Goal: Information Seeking & Learning: Learn about a topic

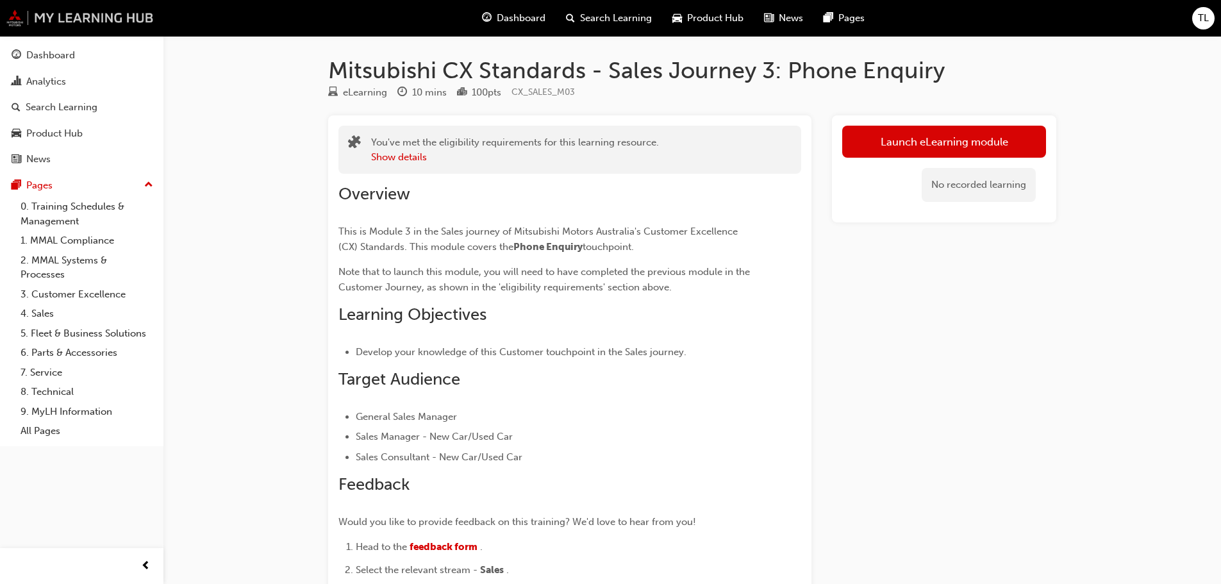
click at [59, 22] on img at bounding box center [79, 18] width 147 height 17
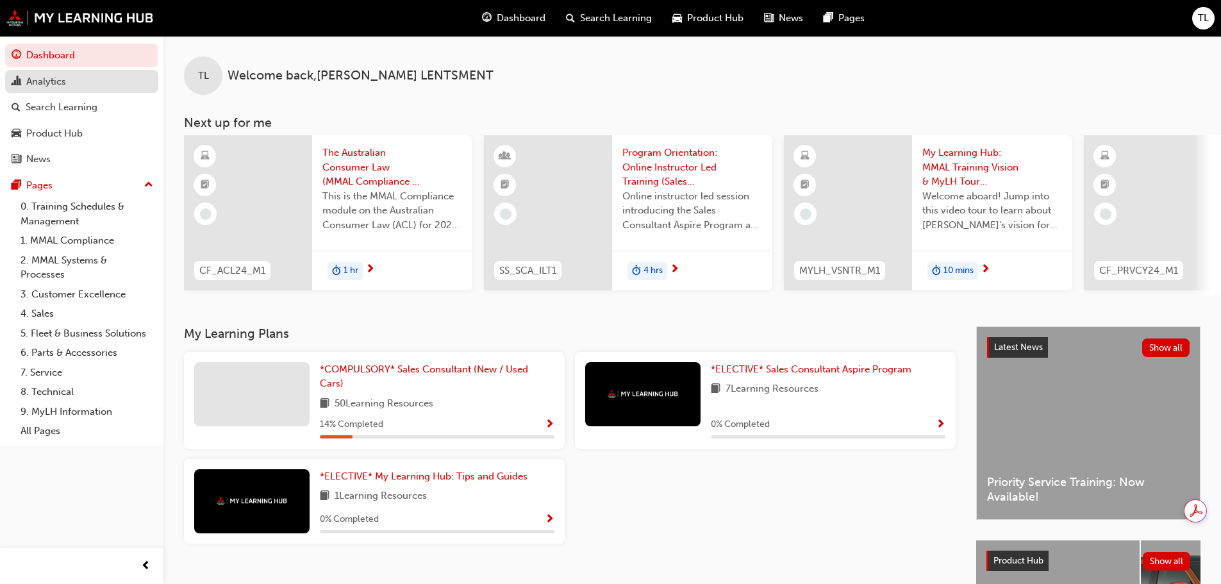
click at [54, 86] on div "Analytics" at bounding box center [46, 81] width 40 height 15
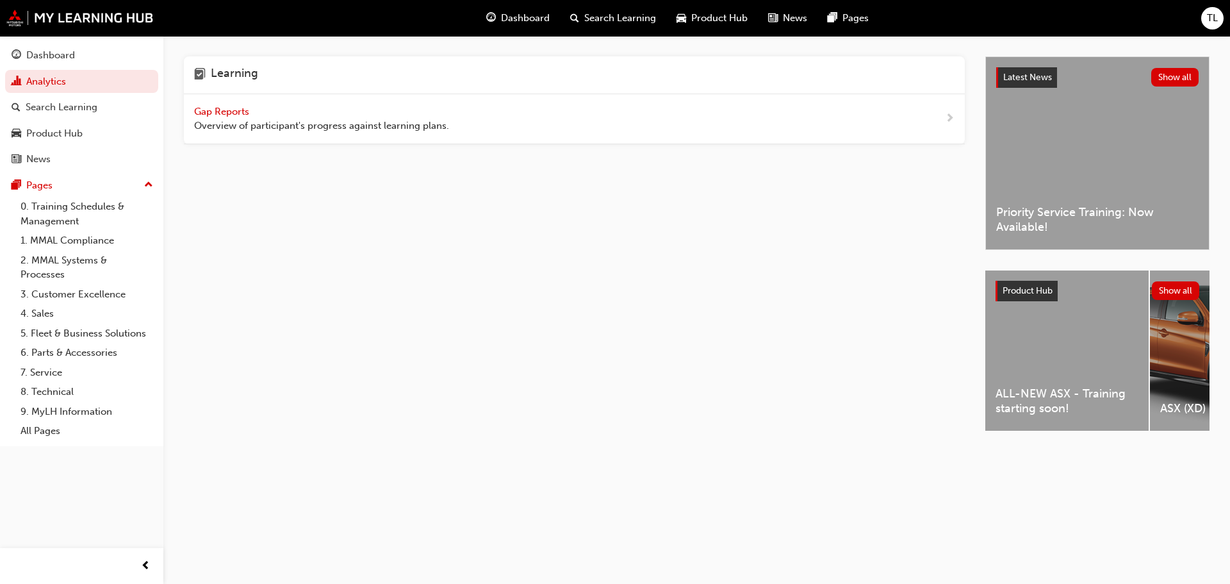
click at [223, 110] on span "Gap Reports" at bounding box center [223, 112] width 58 height 12
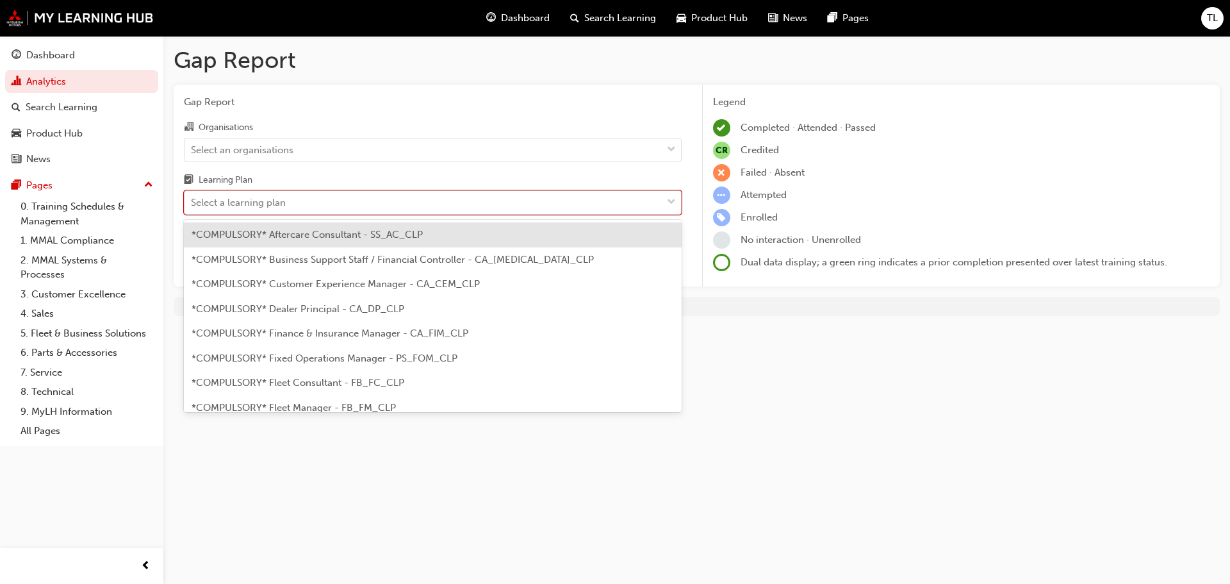
click at [345, 205] on div "Select a learning plan" at bounding box center [423, 203] width 477 height 22
click at [192, 205] on input "Learning Plan option *COMPULSORY* Aftercare Consultant - SS_AC_CLP focused, 1 o…" at bounding box center [191, 202] width 1 height 11
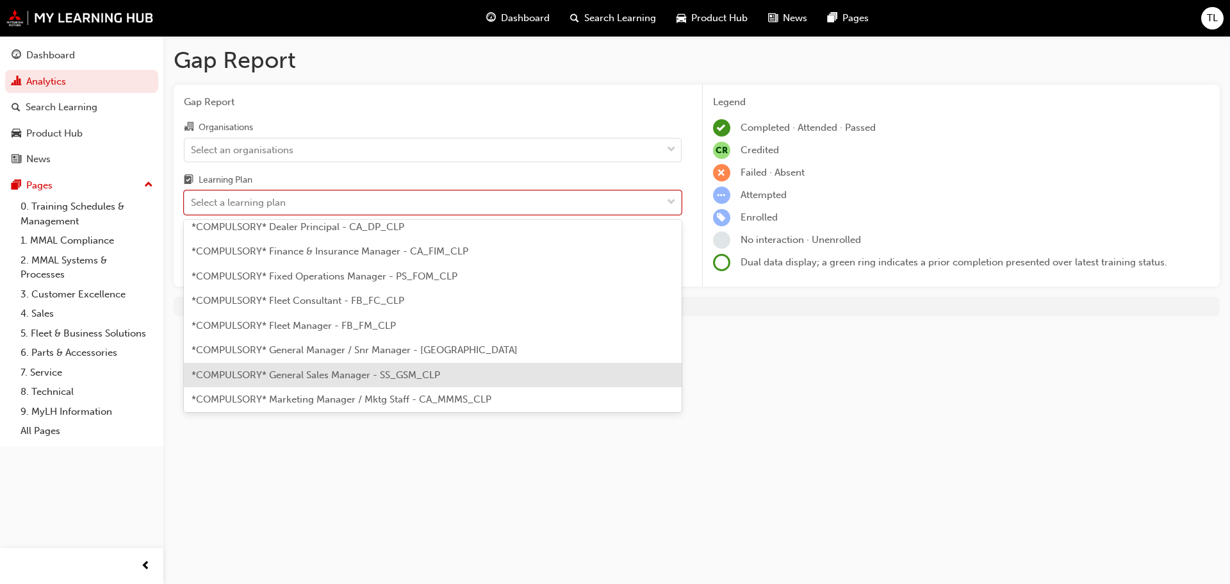
scroll to position [64, 0]
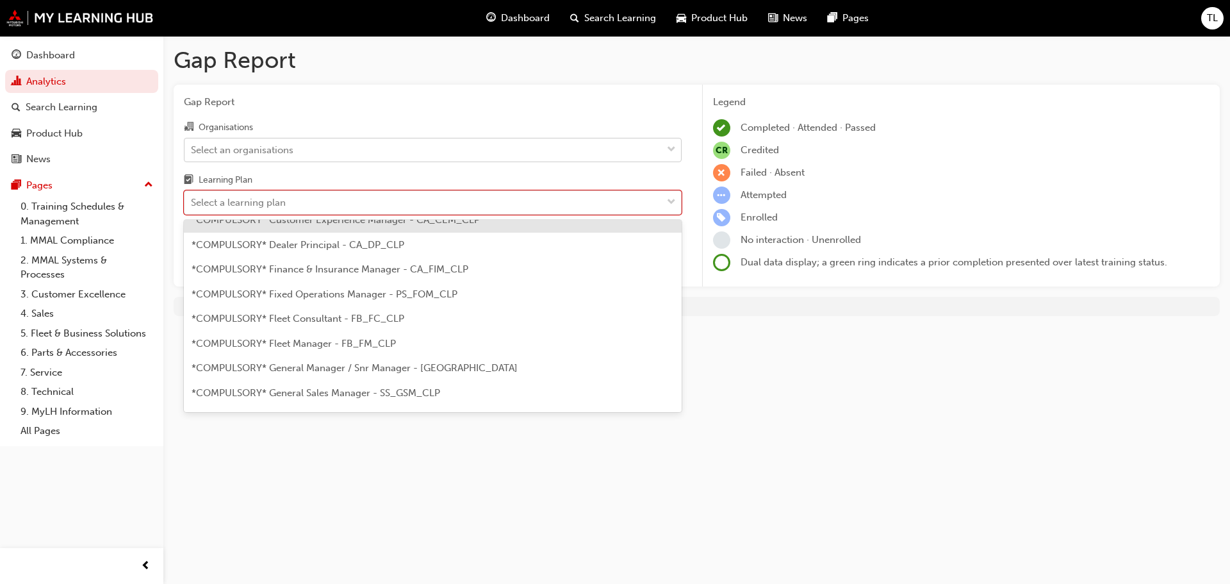
click at [276, 155] on div "Select an organisations" at bounding box center [242, 149] width 103 height 15
click at [192, 154] on input "Organisations Select an organisations" at bounding box center [191, 149] width 1 height 11
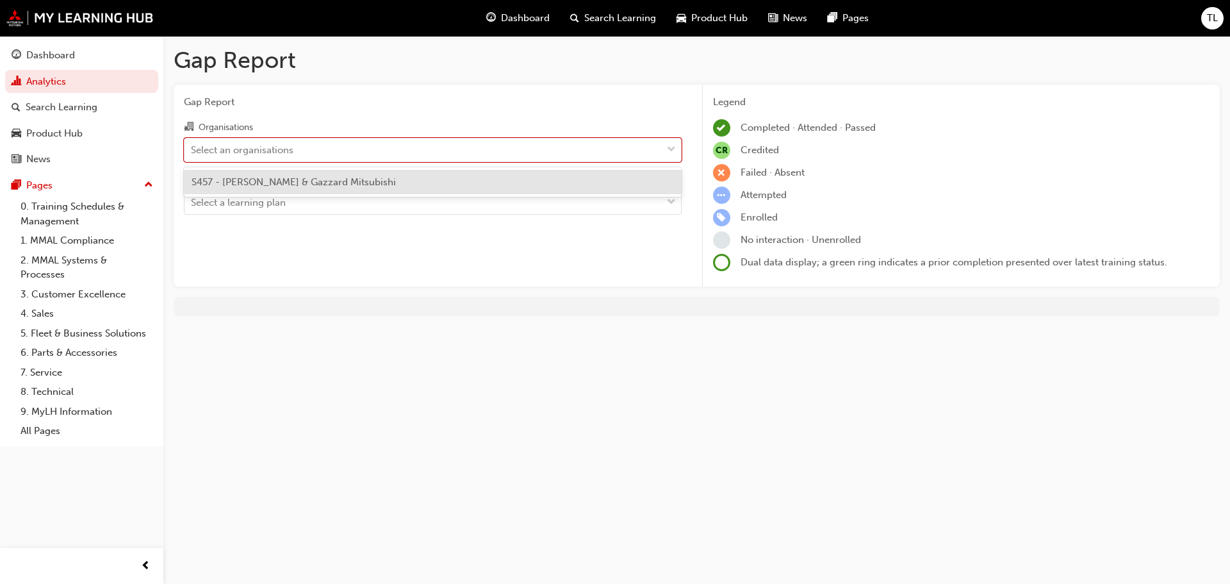
click at [283, 192] on div "S457 - [PERSON_NAME] & Gazzard Mitsubishi" at bounding box center [433, 182] width 498 height 25
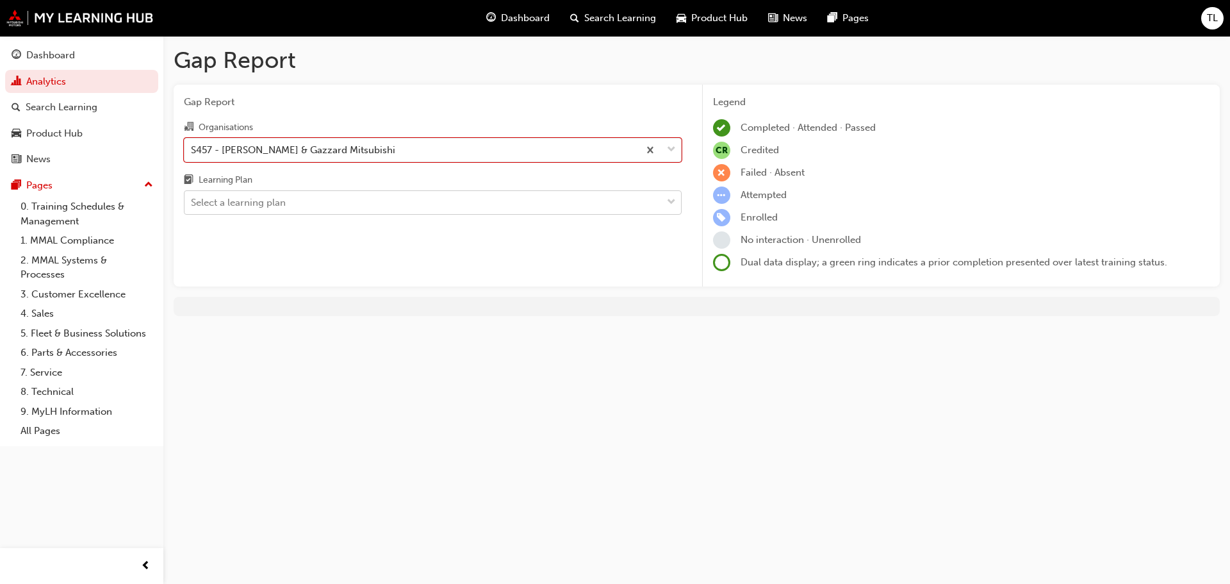
click at [288, 203] on div "Select a learning plan" at bounding box center [423, 203] width 477 height 22
click at [192, 203] on input "Learning Plan Select a learning plan" at bounding box center [191, 202] width 1 height 11
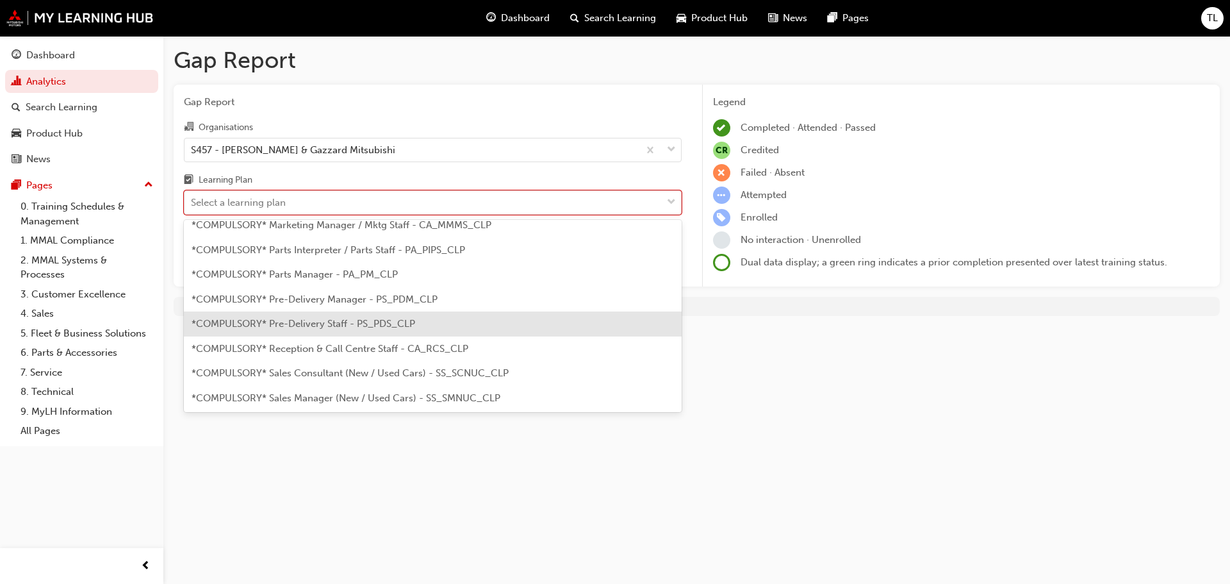
scroll to position [320, 0]
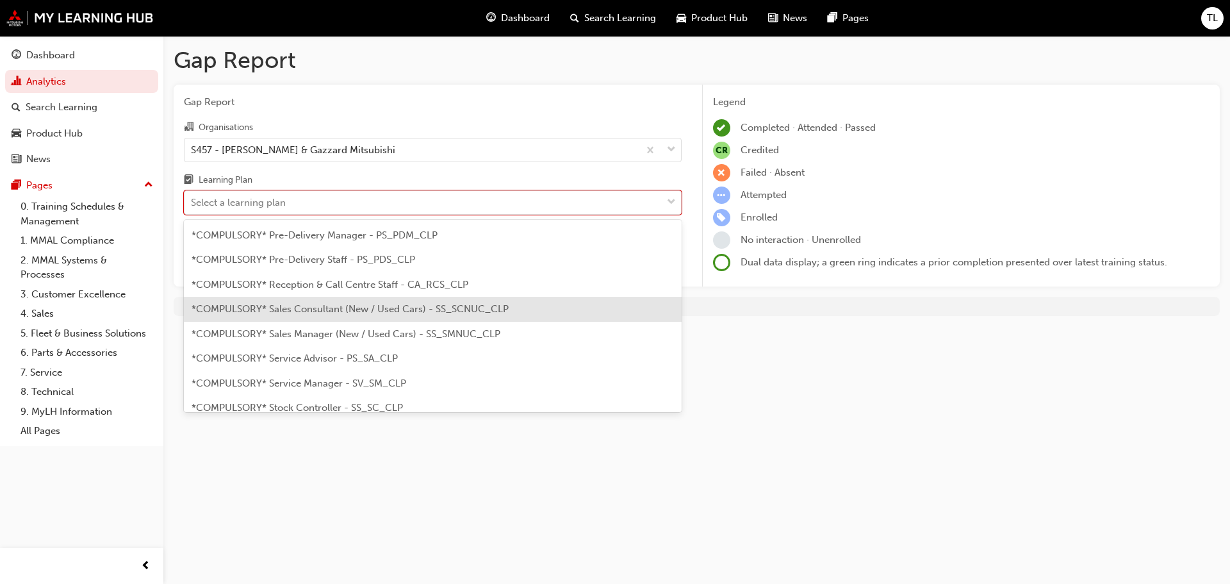
click at [326, 309] on span "*COMPULSORY* Sales Consultant (New / Used Cars) - SS_SCNUC_CLP" at bounding box center [350, 309] width 317 height 12
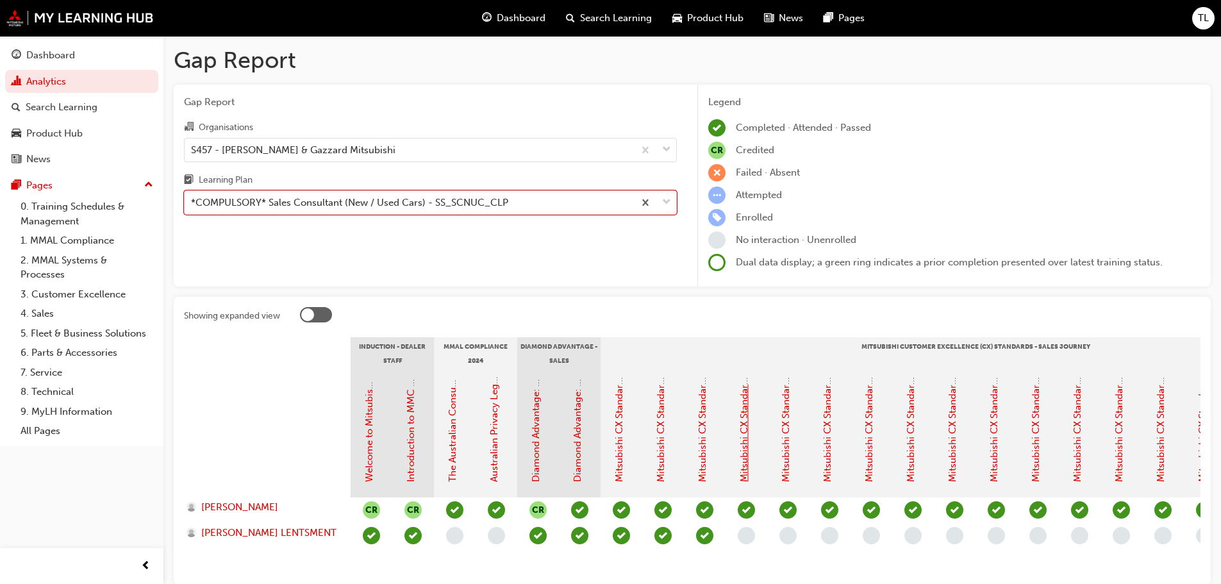
click at [745, 478] on link "Mitsubishi CX Standards - Sales Journey 3: Phone Enquiry" at bounding box center [744, 353] width 12 height 258
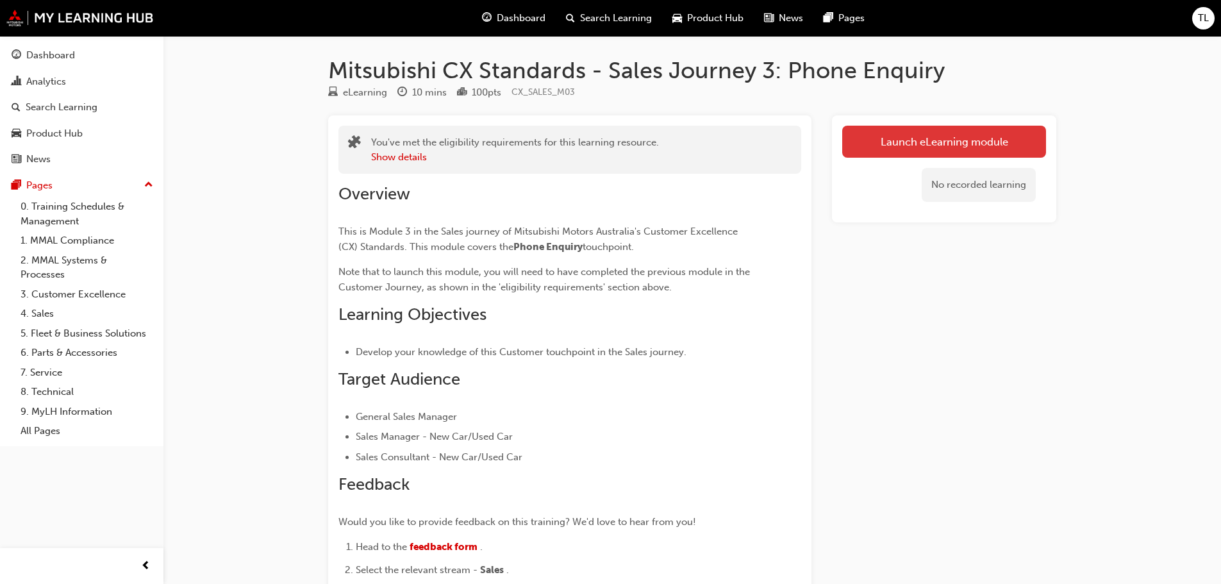
click at [921, 151] on link "Launch eLearning module" at bounding box center [944, 142] width 204 height 32
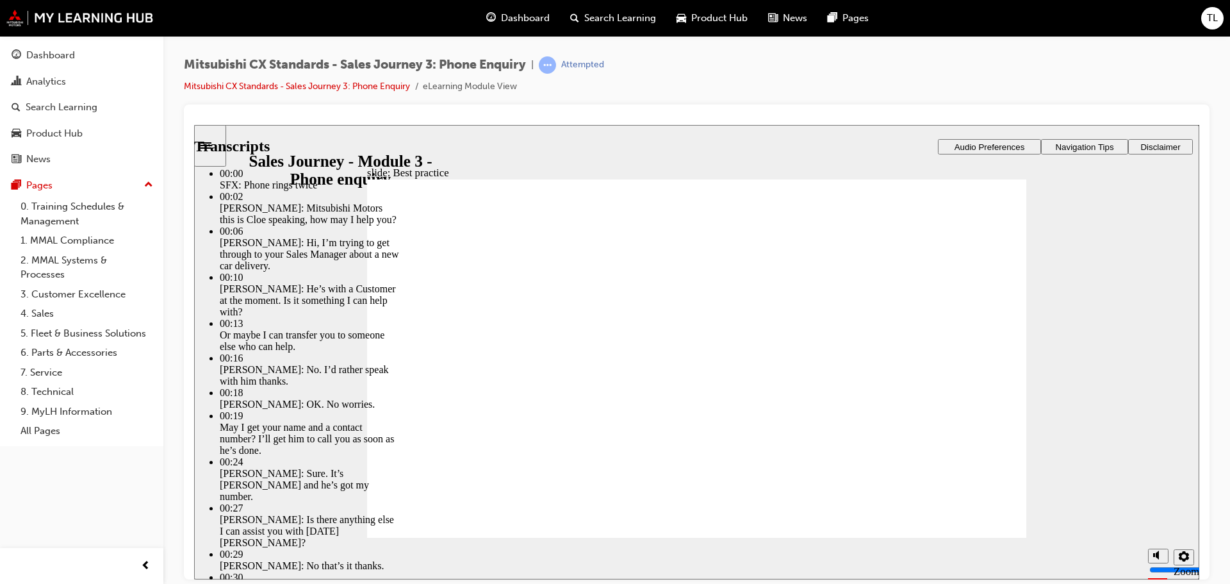
type input "100"
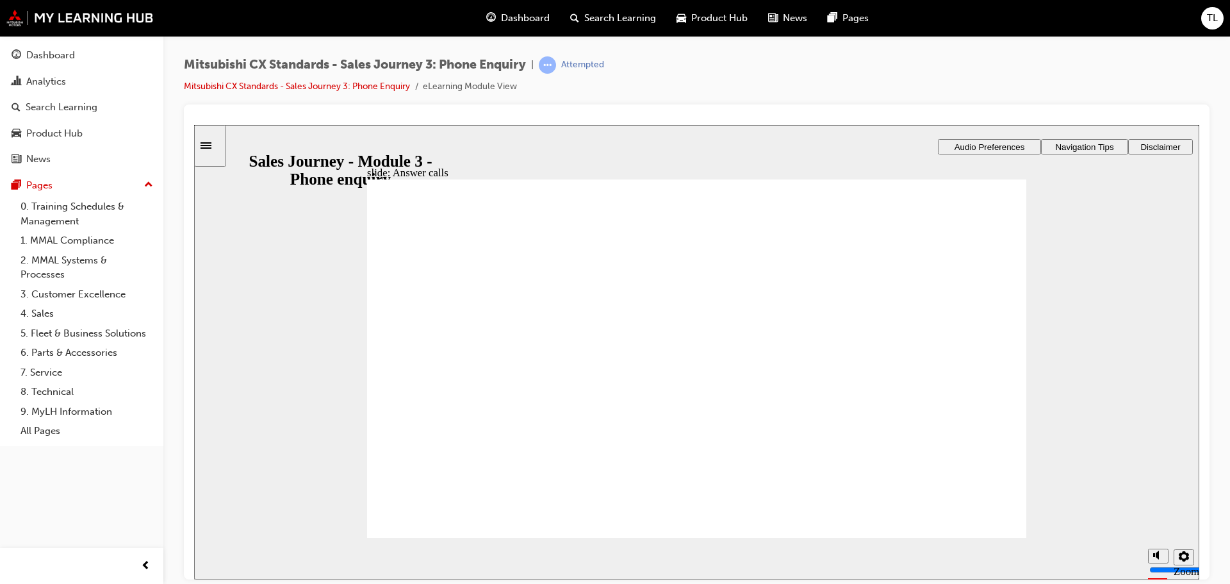
checkbox input "true"
checkbox input "false"
checkbox input "true"
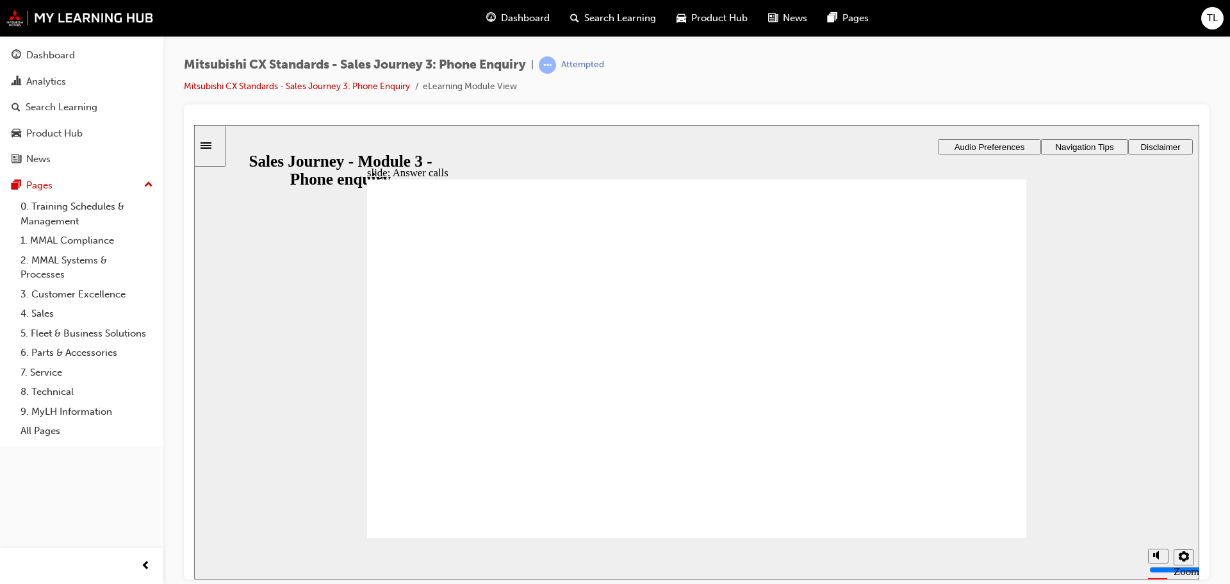
drag, startPoint x: 474, startPoint y: 386, endPoint x: 658, endPoint y: 294, distance: 205.5
drag, startPoint x: 472, startPoint y: 383, endPoint x: 870, endPoint y: 278, distance: 412.1
drag, startPoint x: 479, startPoint y: 382, endPoint x: 654, endPoint y: 333, distance: 181.6
drag, startPoint x: 498, startPoint y: 377, endPoint x: 915, endPoint y: 324, distance: 420.6
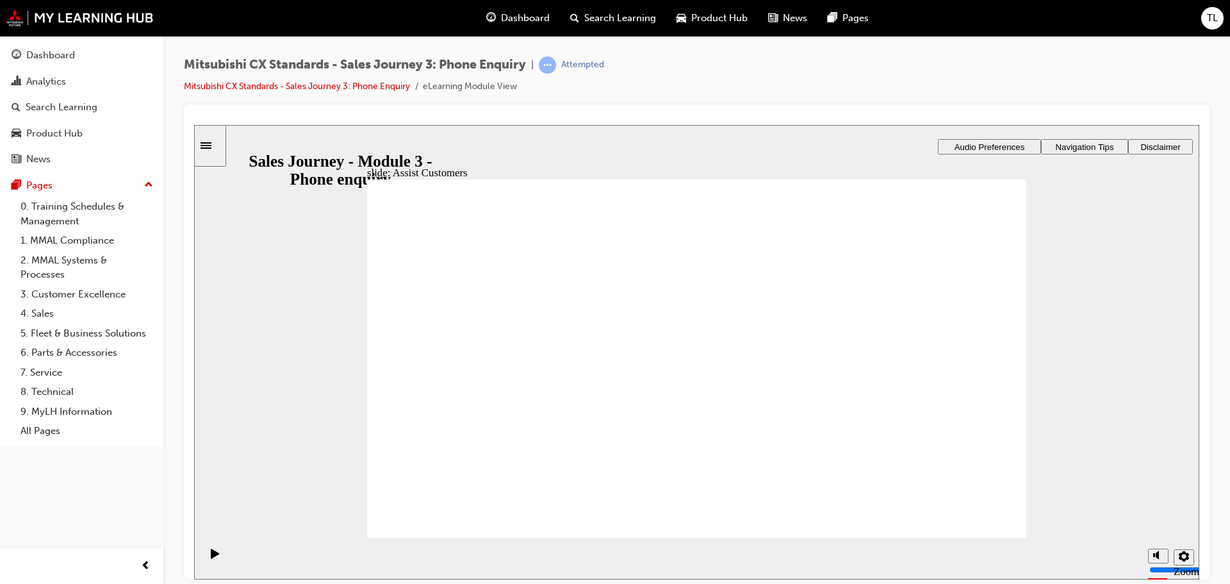
drag, startPoint x: 508, startPoint y: 381, endPoint x: 686, endPoint y: 368, distance: 178.6
drag, startPoint x: 535, startPoint y: 419, endPoint x: 701, endPoint y: 299, distance: 204.7
drag, startPoint x: 493, startPoint y: 393, endPoint x: 707, endPoint y: 358, distance: 217.7
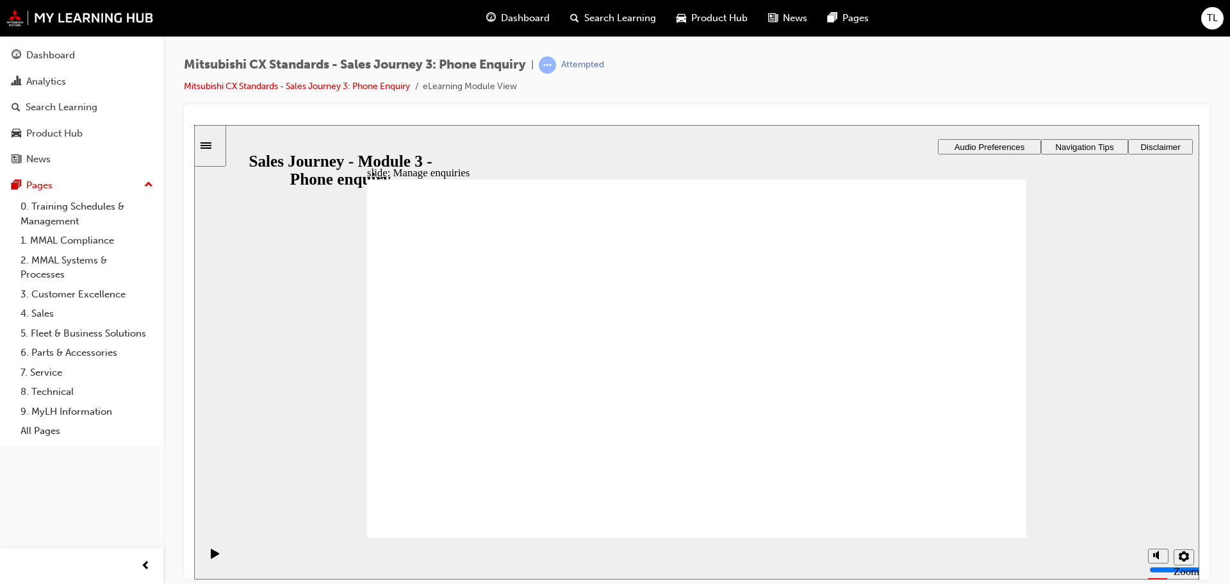
drag, startPoint x: 480, startPoint y: 395, endPoint x: 669, endPoint y: 401, distance: 189.1
drag, startPoint x: 507, startPoint y: 388, endPoint x: 942, endPoint y: 301, distance: 443.9
drag, startPoint x: 881, startPoint y: 256, endPoint x: 723, endPoint y: 463, distance: 260.7
checkbox input "true"
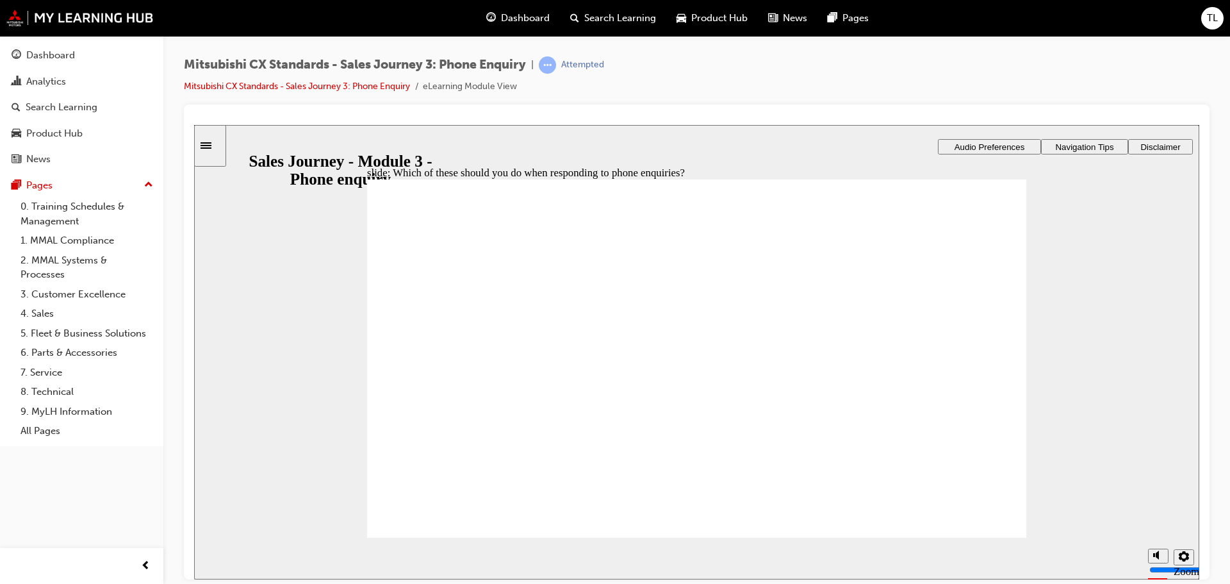
checkbox input "true"
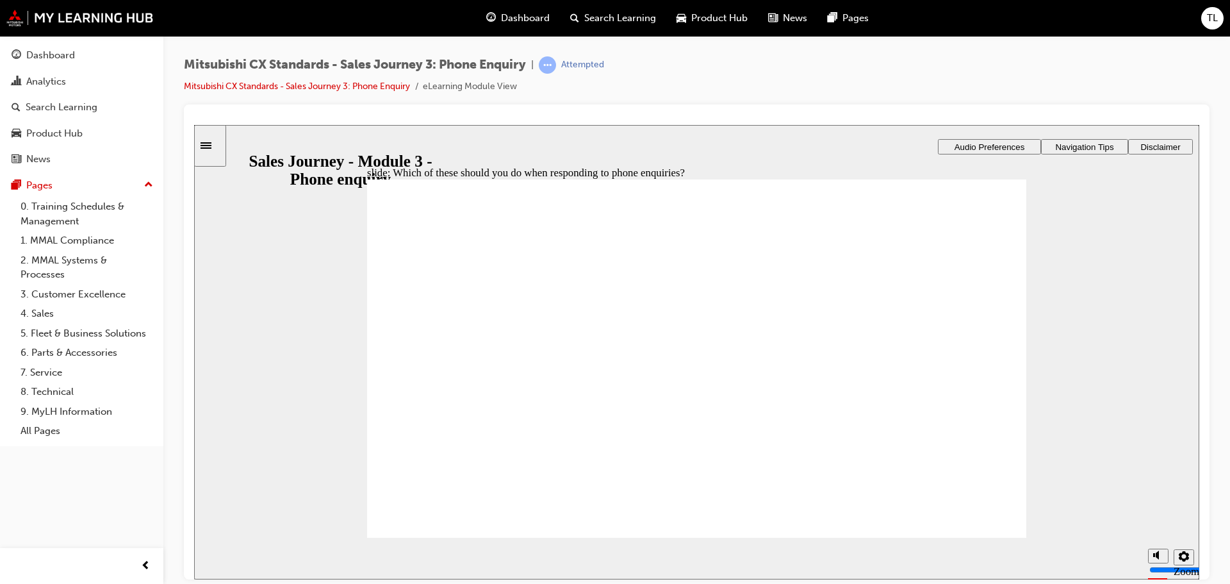
checkbox input "true"
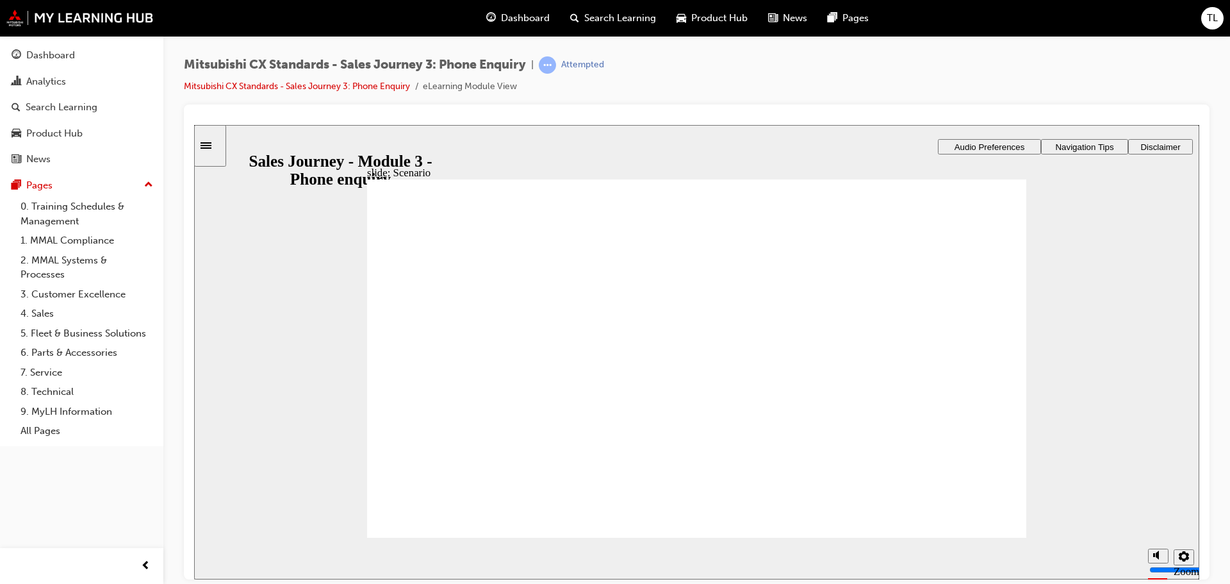
checkbox input "true"
drag, startPoint x: 791, startPoint y: 399, endPoint x: 779, endPoint y: 417, distance: 21.7
checkbox input "true"
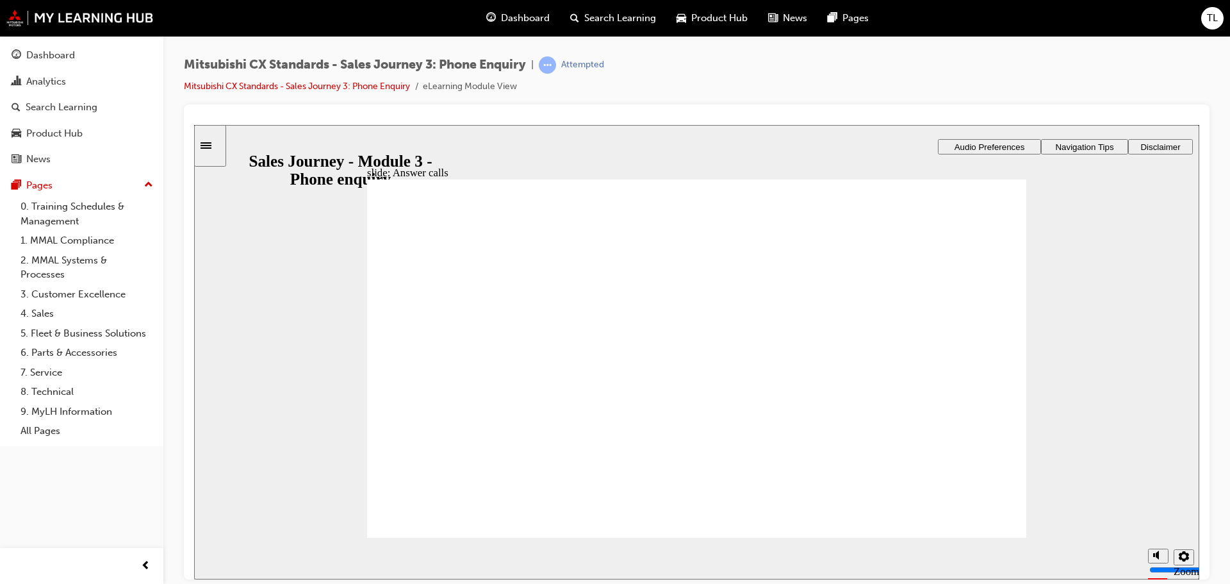
checkbox input "true"
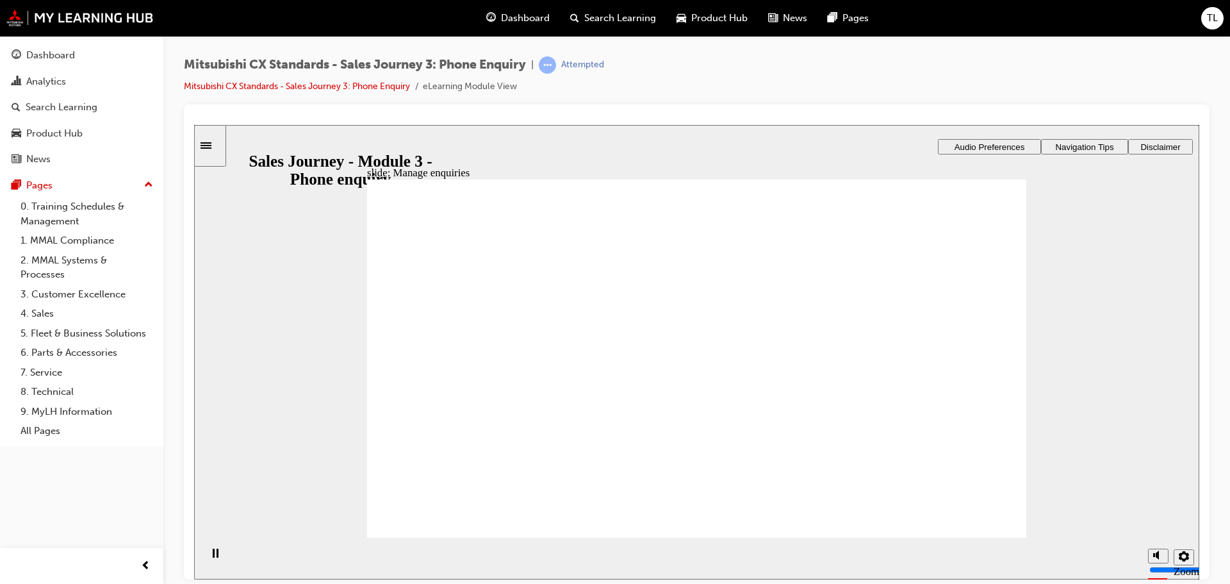
drag, startPoint x: 493, startPoint y: 391, endPoint x: 660, endPoint y: 297, distance: 191.4
drag, startPoint x: 479, startPoint y: 395, endPoint x: 684, endPoint y: 360, distance: 208.1
drag, startPoint x: 494, startPoint y: 417, endPoint x: 668, endPoint y: 424, distance: 173.8
drag, startPoint x: 529, startPoint y: 405, endPoint x: 691, endPoint y: 408, distance: 161.5
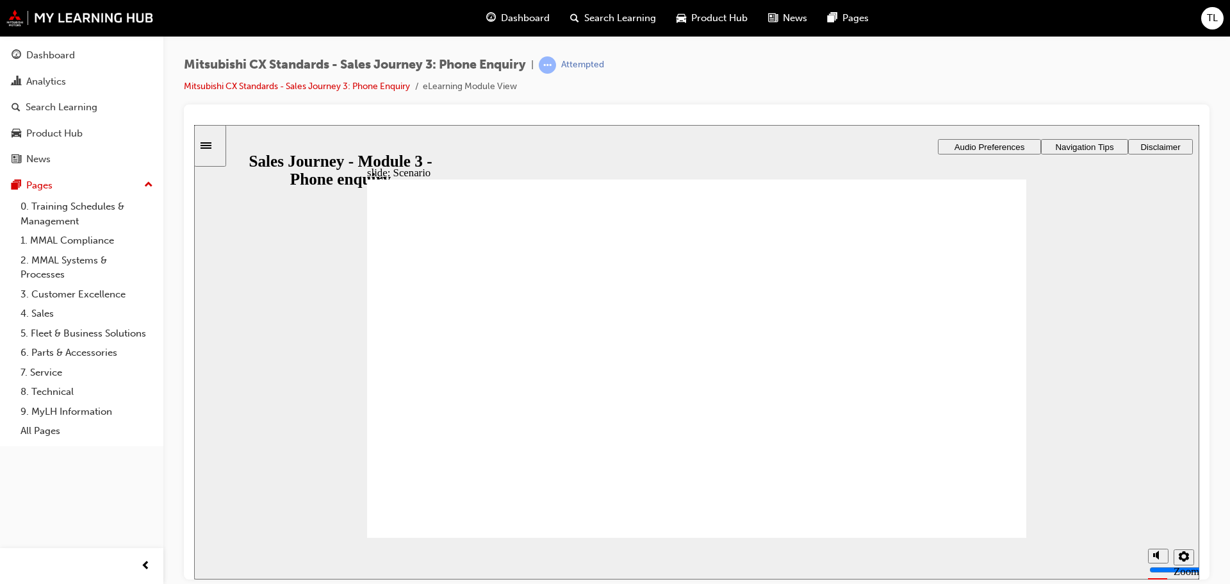
checkbox input "true"
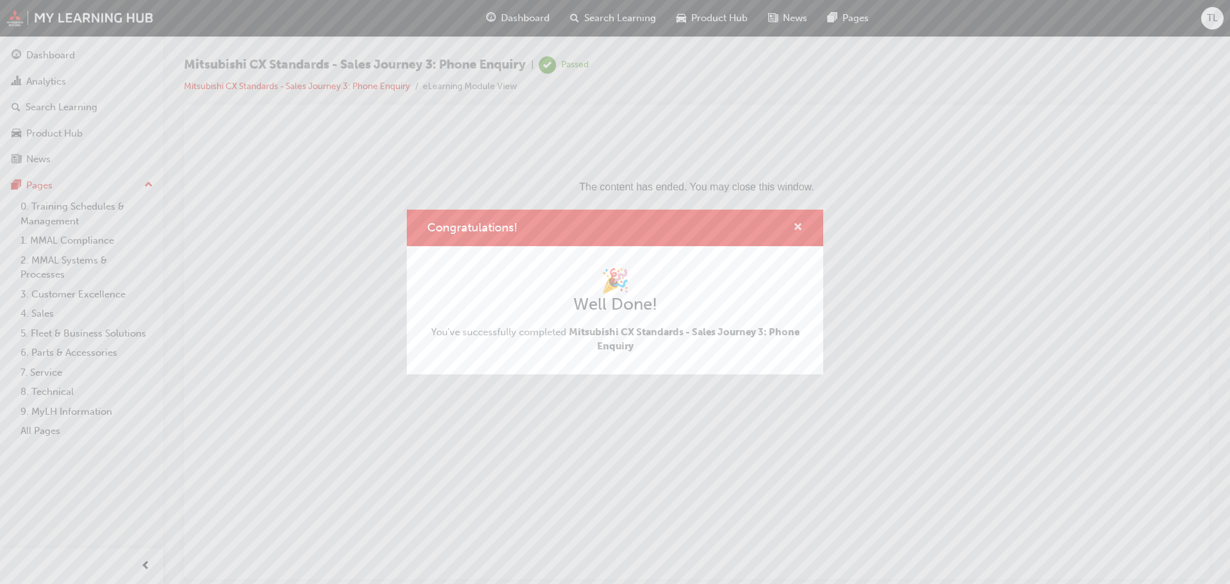
click at [800, 230] on span "cross-icon" at bounding box center [798, 228] width 10 height 12
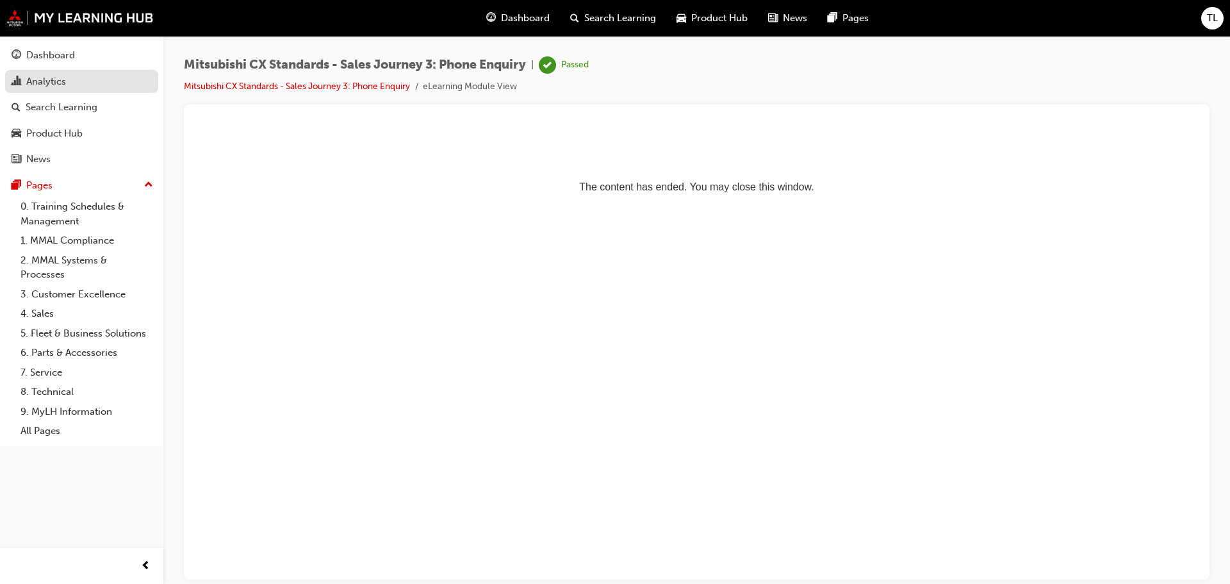
click at [58, 88] on div "Analytics" at bounding box center [46, 81] width 40 height 15
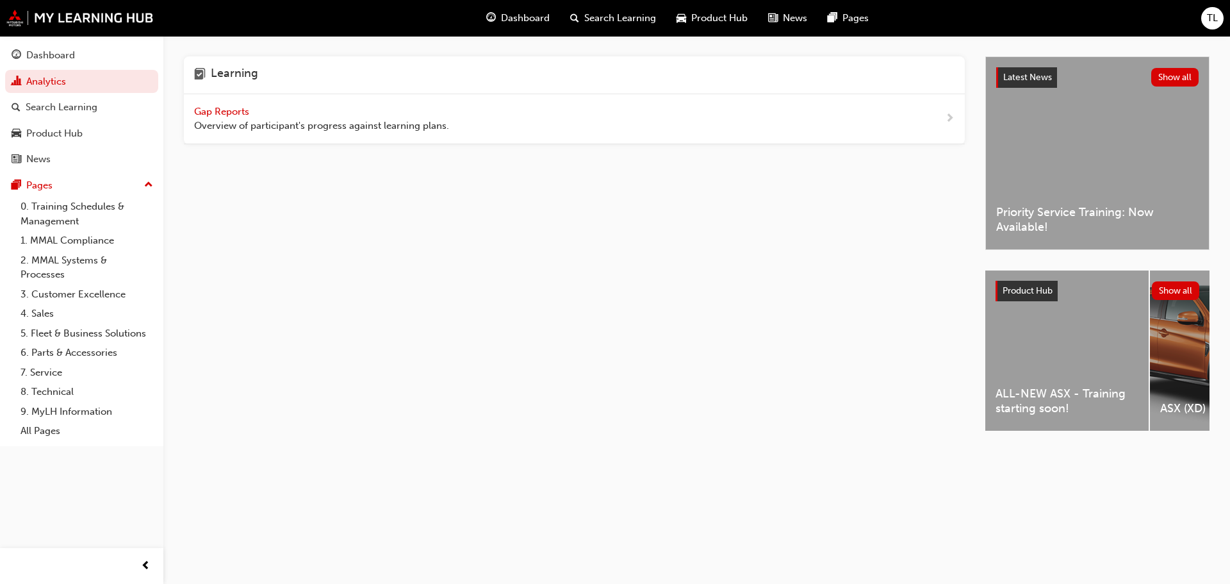
click at [227, 114] on span "Gap Reports" at bounding box center [223, 112] width 58 height 12
